Goal: Information Seeking & Learning: Learn about a topic

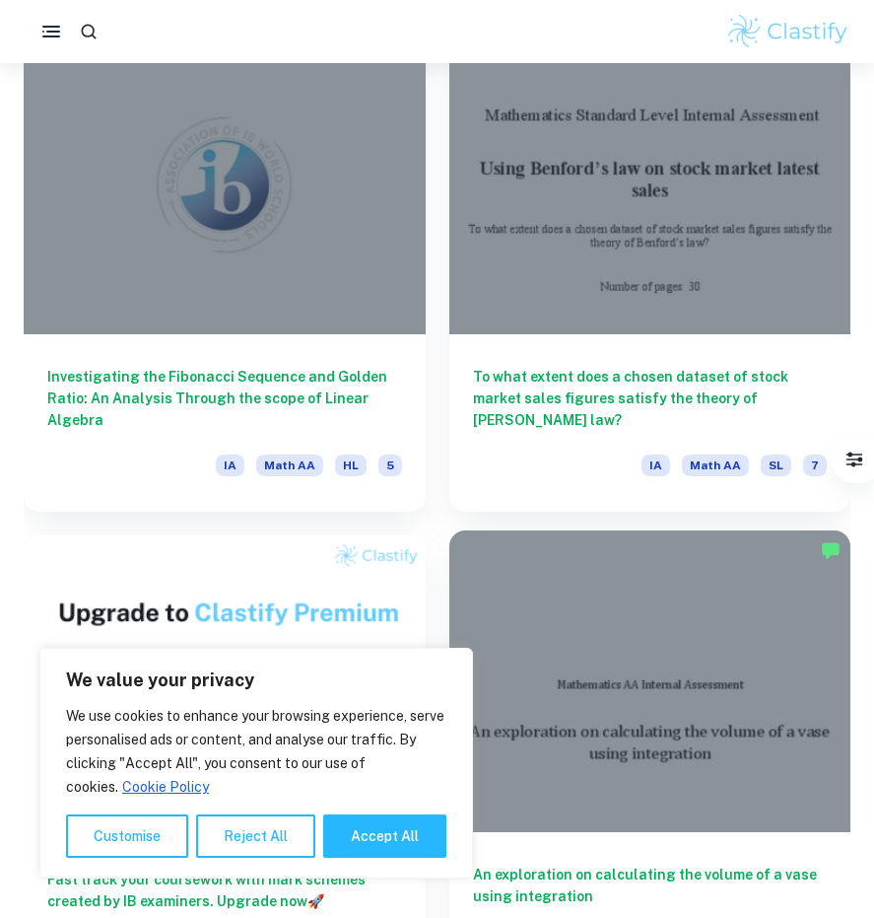
scroll to position [5614, 0]
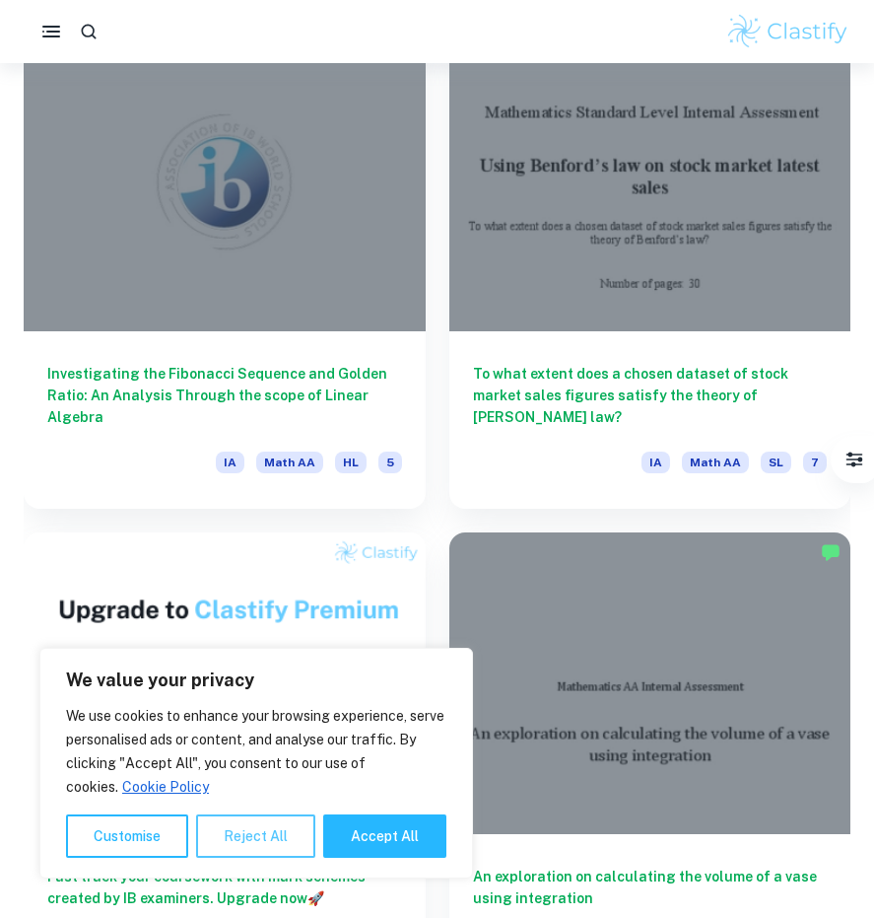
click at [270, 832] on button "Reject All" at bounding box center [255, 835] width 119 height 43
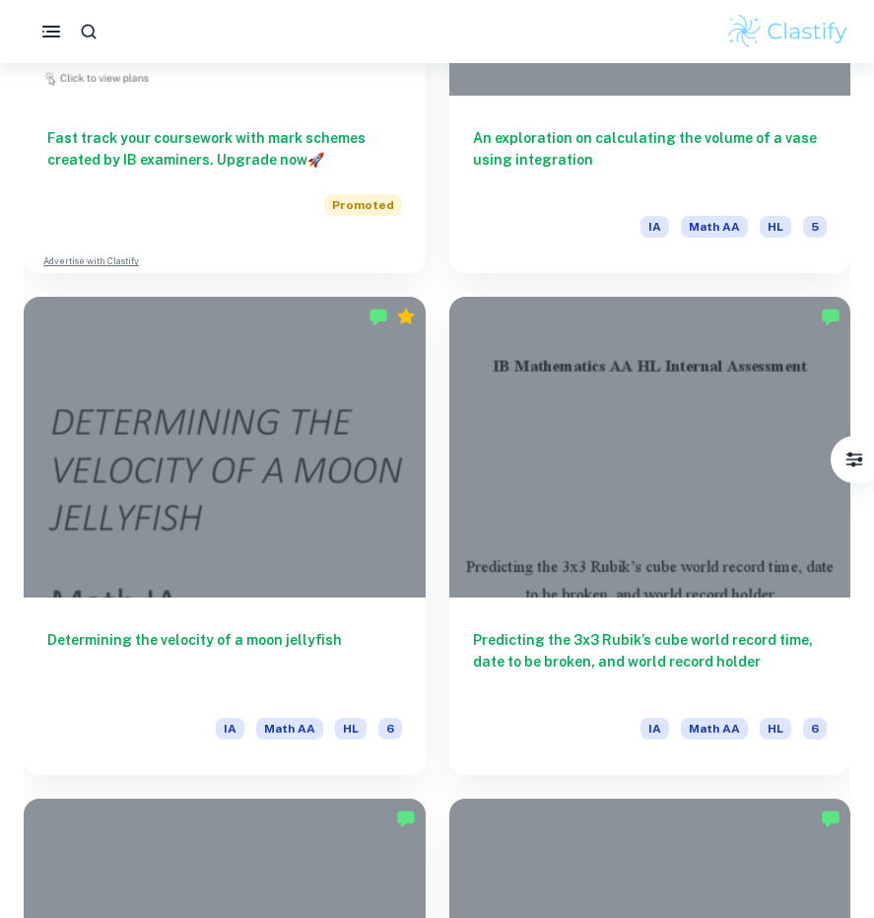
scroll to position [6844, 0]
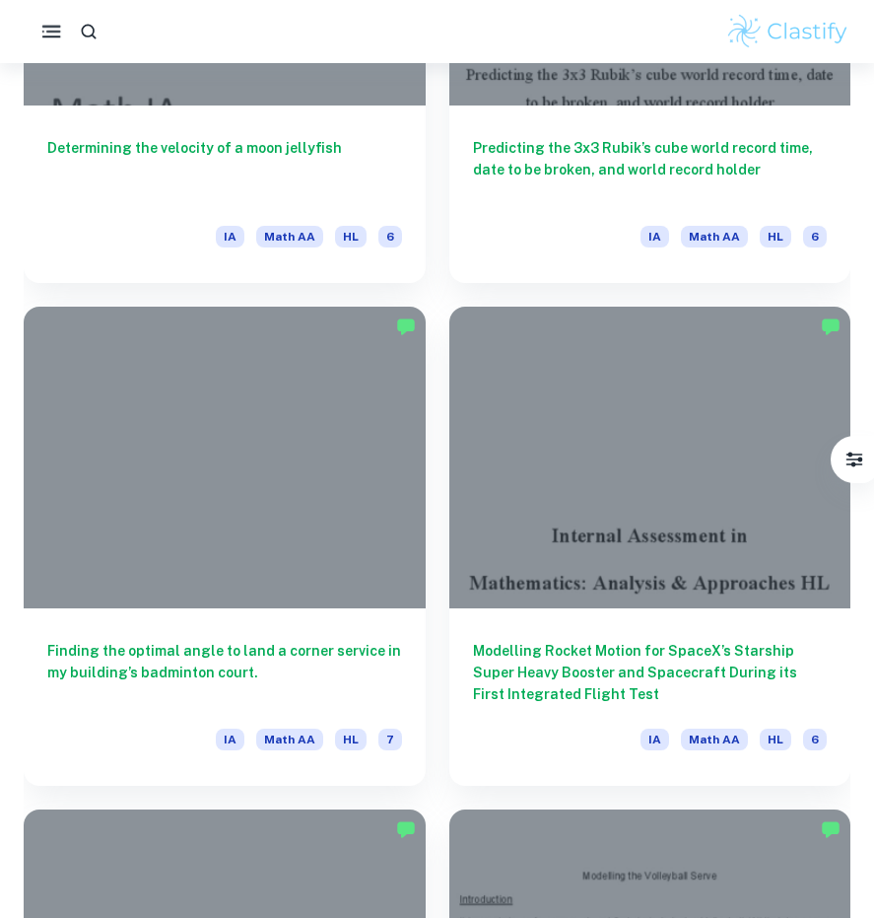
click at [48, 28] on icon "button" at bounding box center [51, 32] width 25 height 25
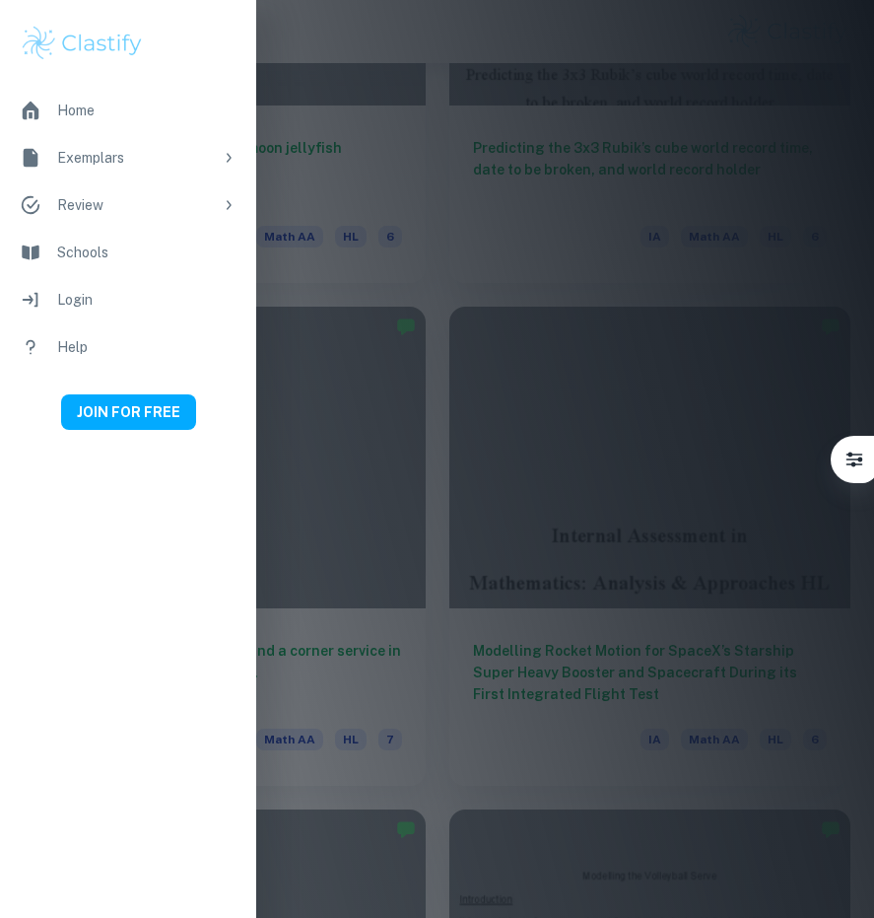
click at [629, 426] on div at bounding box center [437, 459] width 874 height 918
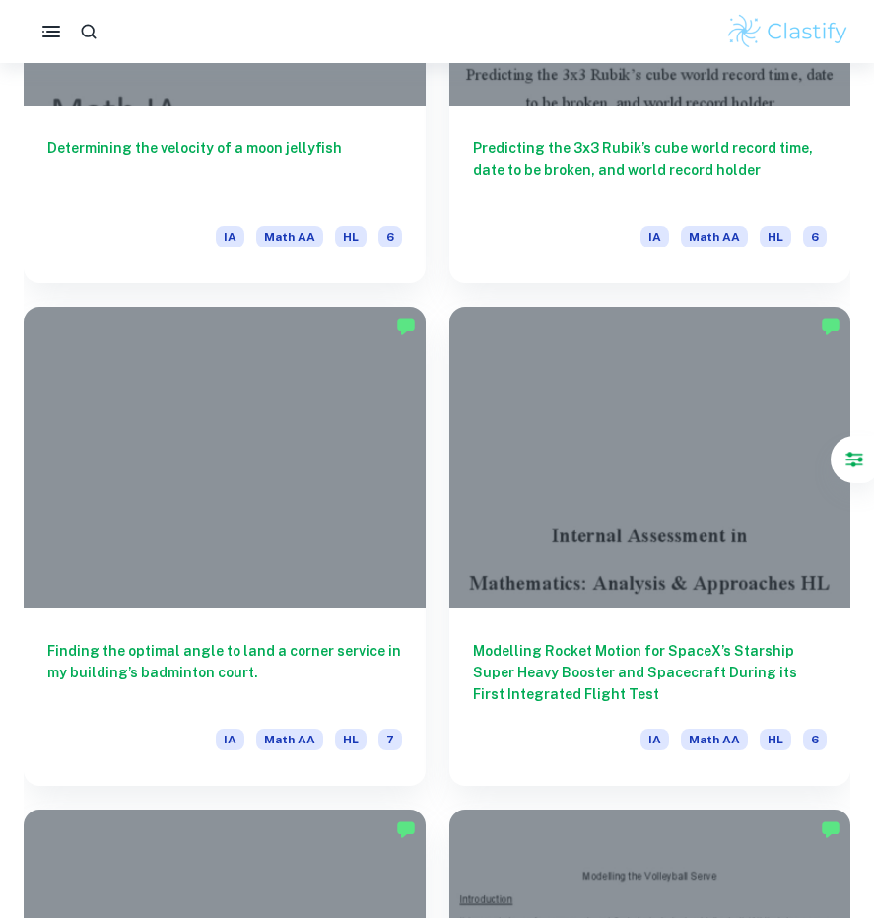
click at [864, 460] on button "Filter" at bounding box center [854, 459] width 41 height 41
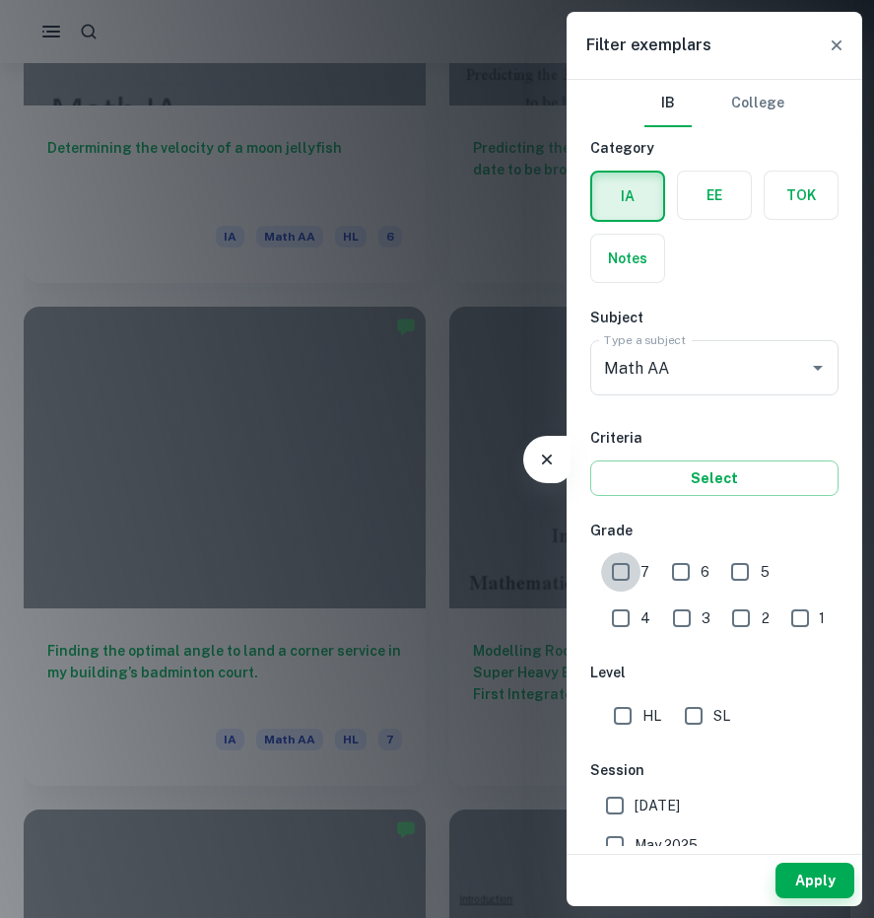
click at [628, 572] on input "7" at bounding box center [620, 571] width 39 height 39
checkbox input "true"
click at [722, 373] on input "Math AA" at bounding box center [686, 367] width 175 height 37
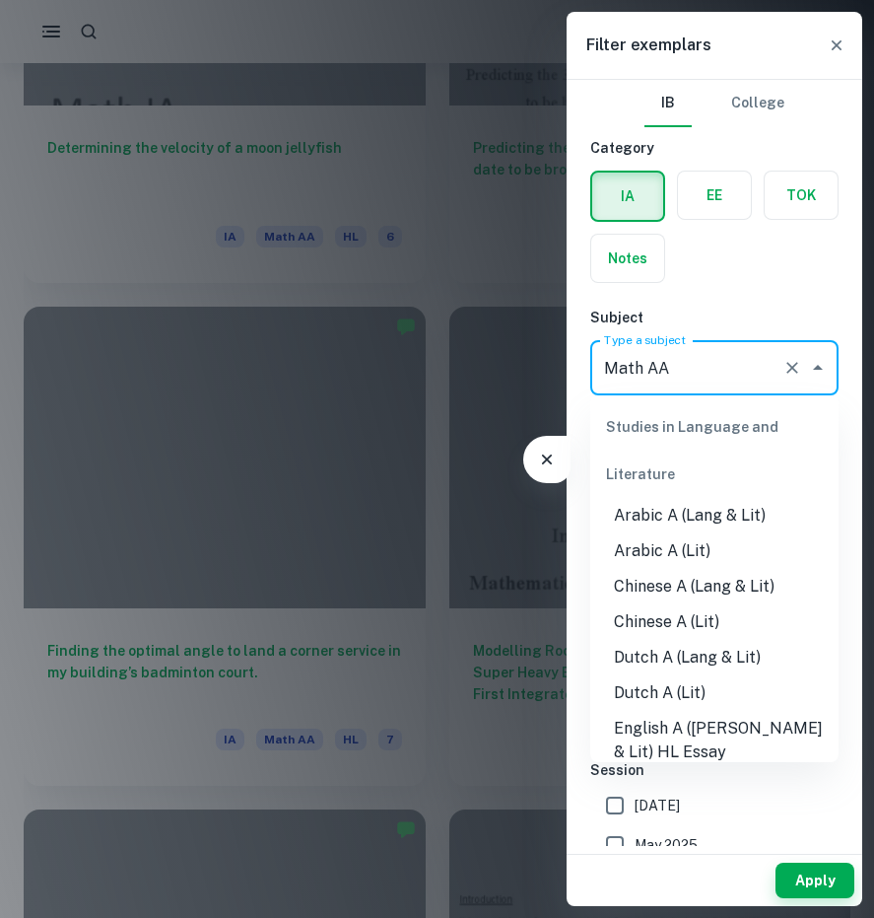
scroll to position [2409, 0]
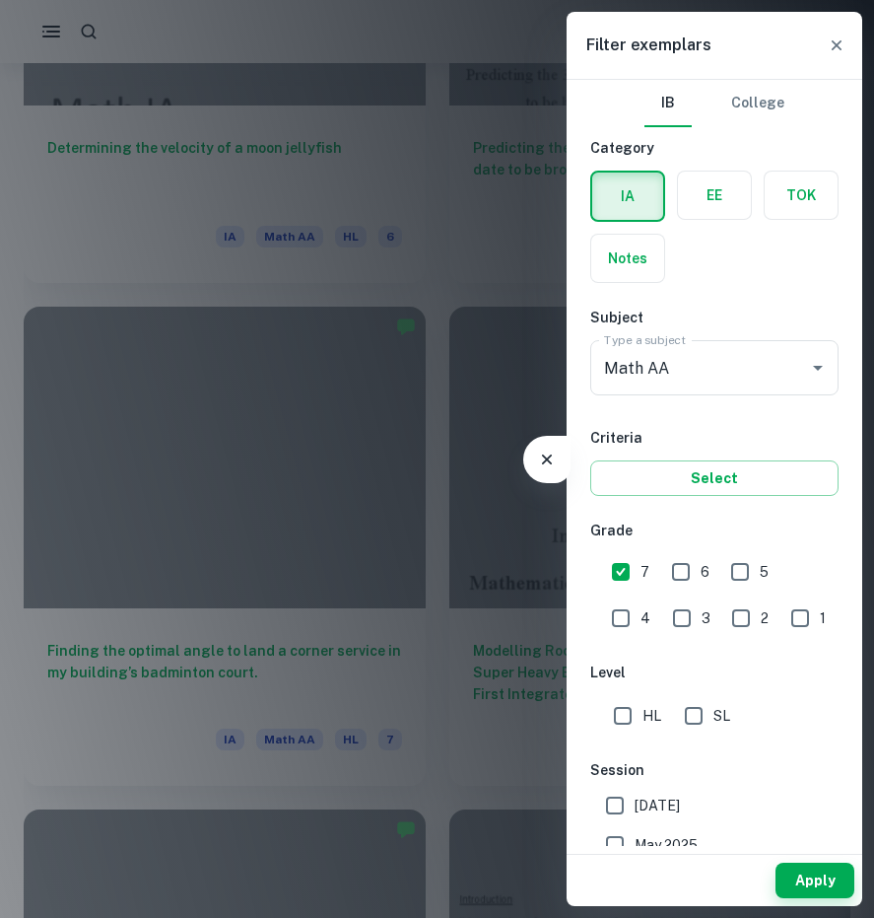
click at [752, 278] on div "IA EE TOK Notes" at bounding box center [709, 221] width 260 height 124
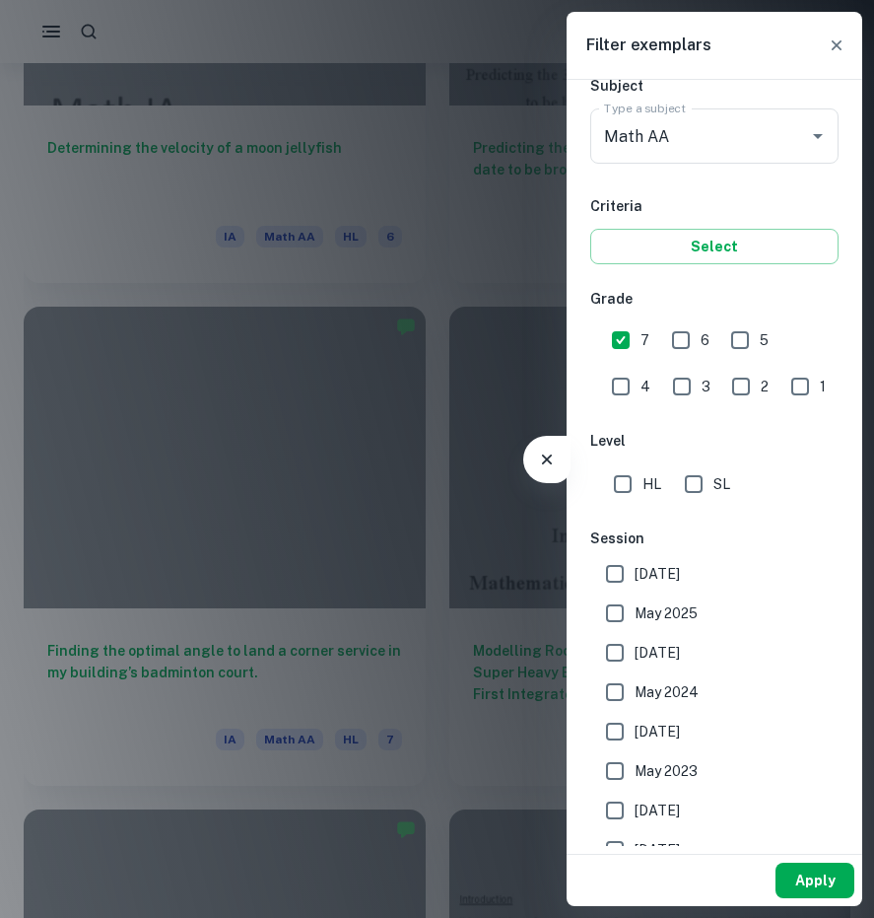
click at [803, 878] on button "Apply" at bounding box center [815, 879] width 79 height 35
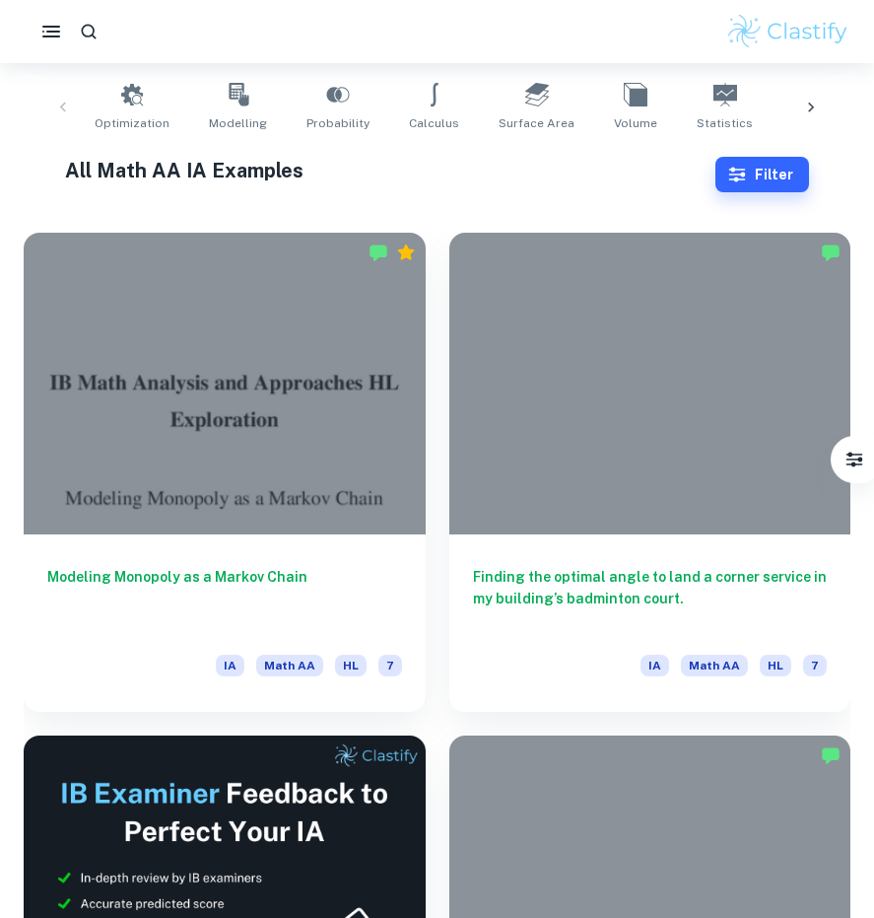
scroll to position [390, 0]
